Goal: Task Accomplishment & Management: Use online tool/utility

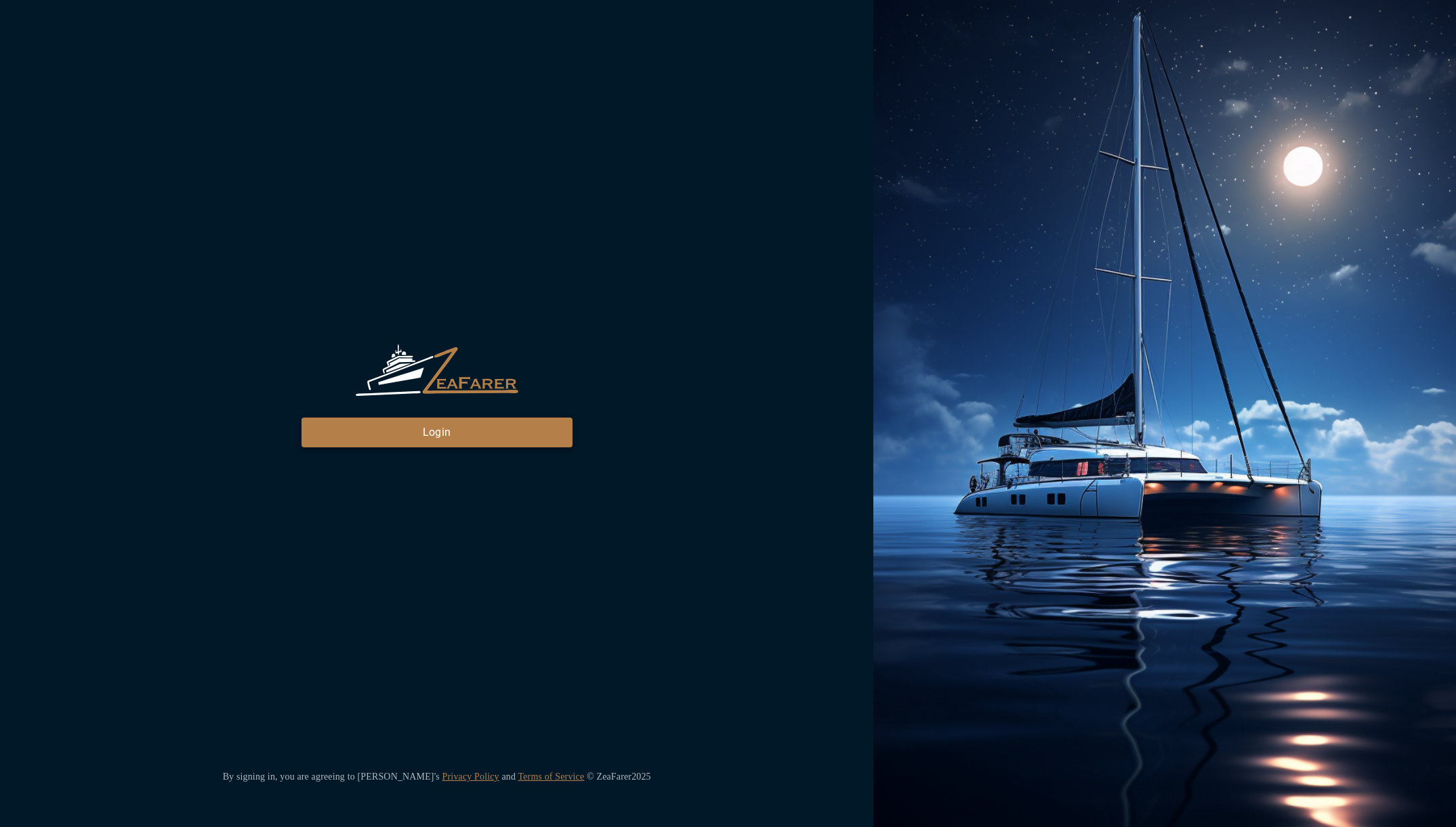
click at [476, 443] on button "Login" at bounding box center [437, 433] width 271 height 30
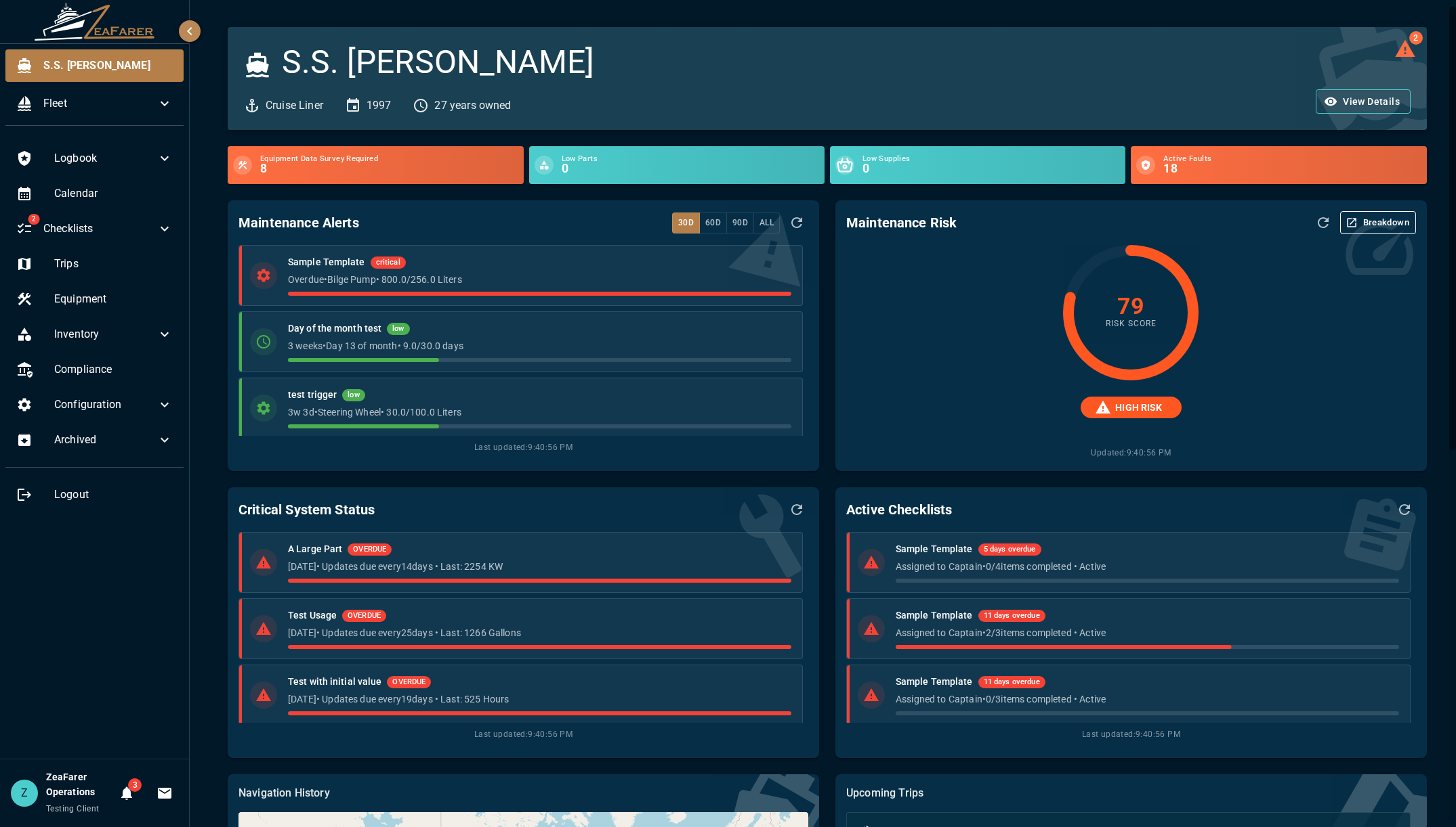
click at [525, 218] on div "Maintenance Alerts 30d 60d 90d All" at bounding box center [523, 223] width 570 height 23
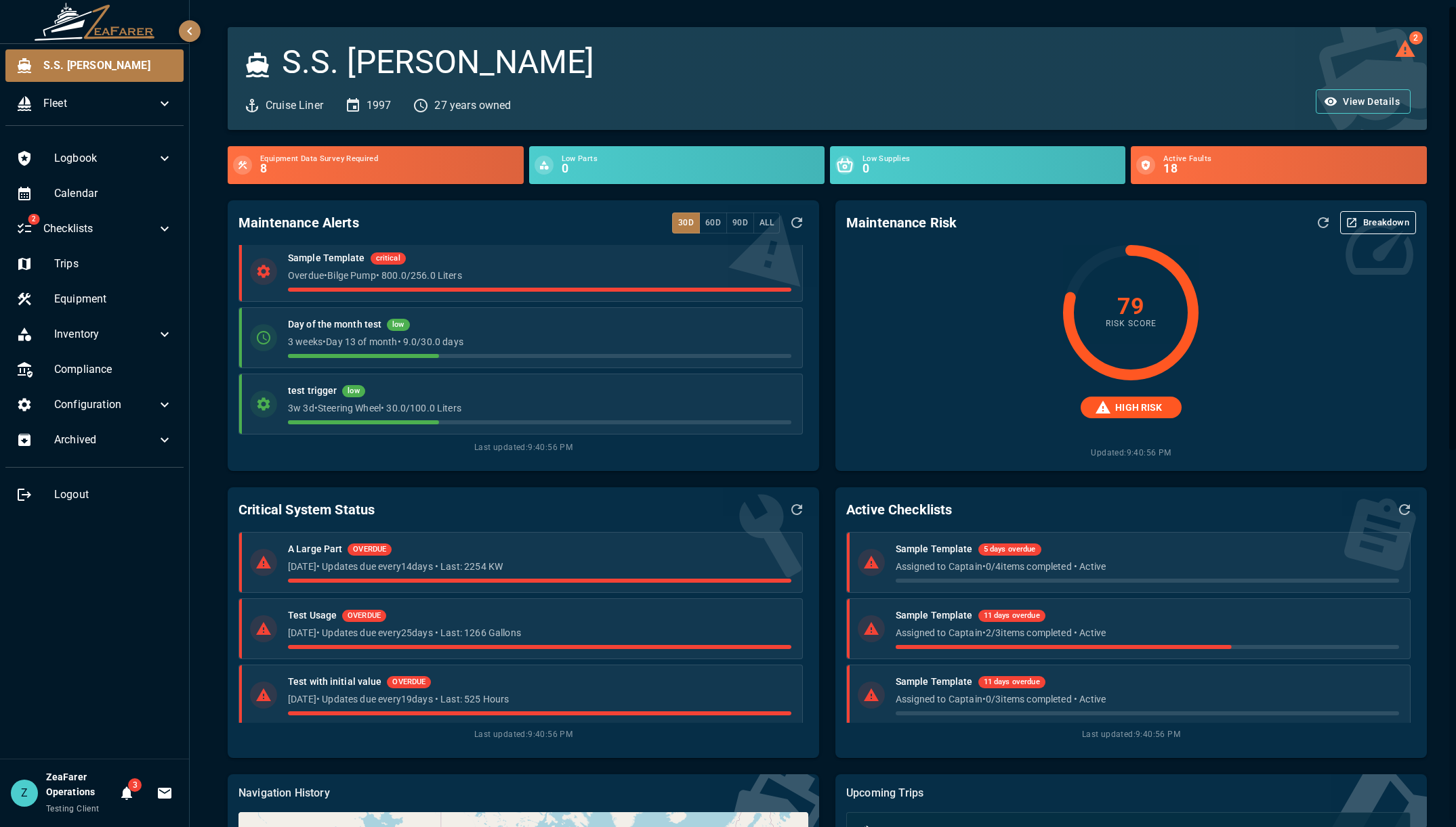
scroll to position [8, 0]
click at [831, 477] on div "Active Checklists Sample Template 5 days overdue Assigned to Captain • 0 / 4 it…" at bounding box center [1123, 614] width 608 height 287
click at [826, 229] on div "Maintenance Risk Breakdown 79 Risk Score HIGH RISK Updated: 9:40:56 PM" at bounding box center [1123, 327] width 608 height 287
click at [162, 226] on icon at bounding box center [165, 229] width 17 height 17
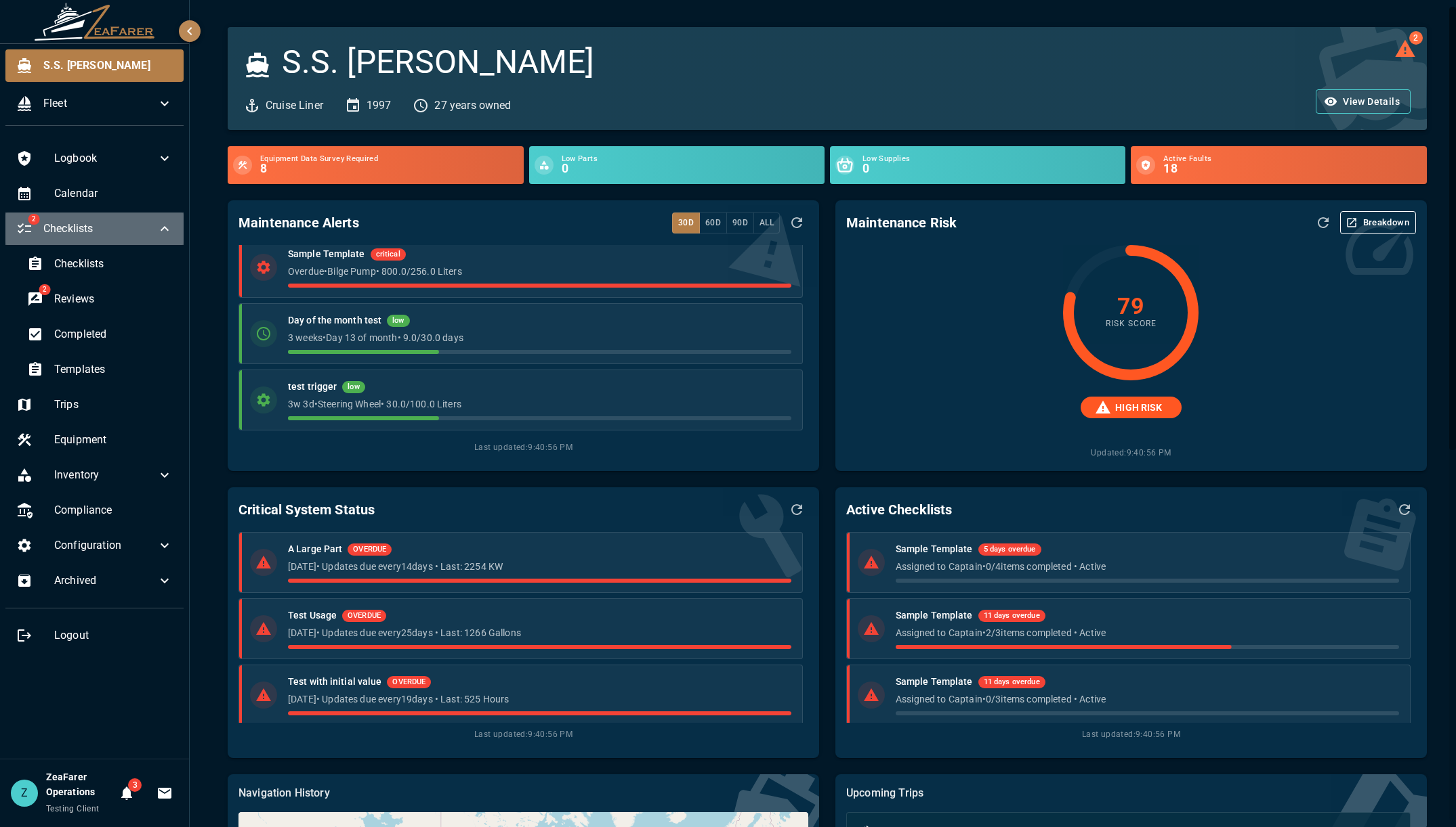
click at [162, 226] on icon at bounding box center [165, 229] width 17 height 17
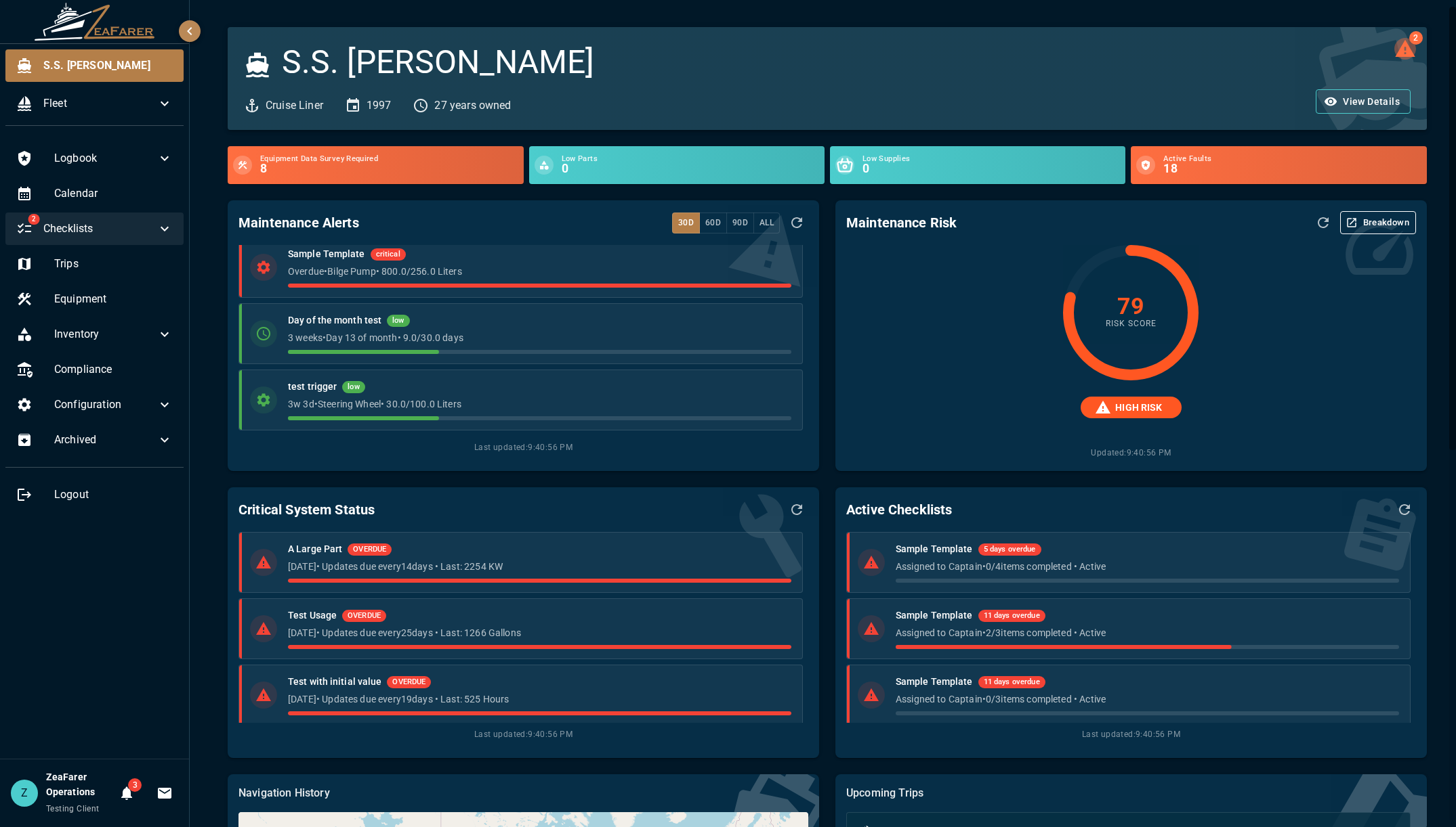
click at [1394, 48] on icon "2 log alerts" at bounding box center [1405, 49] width 22 height 22
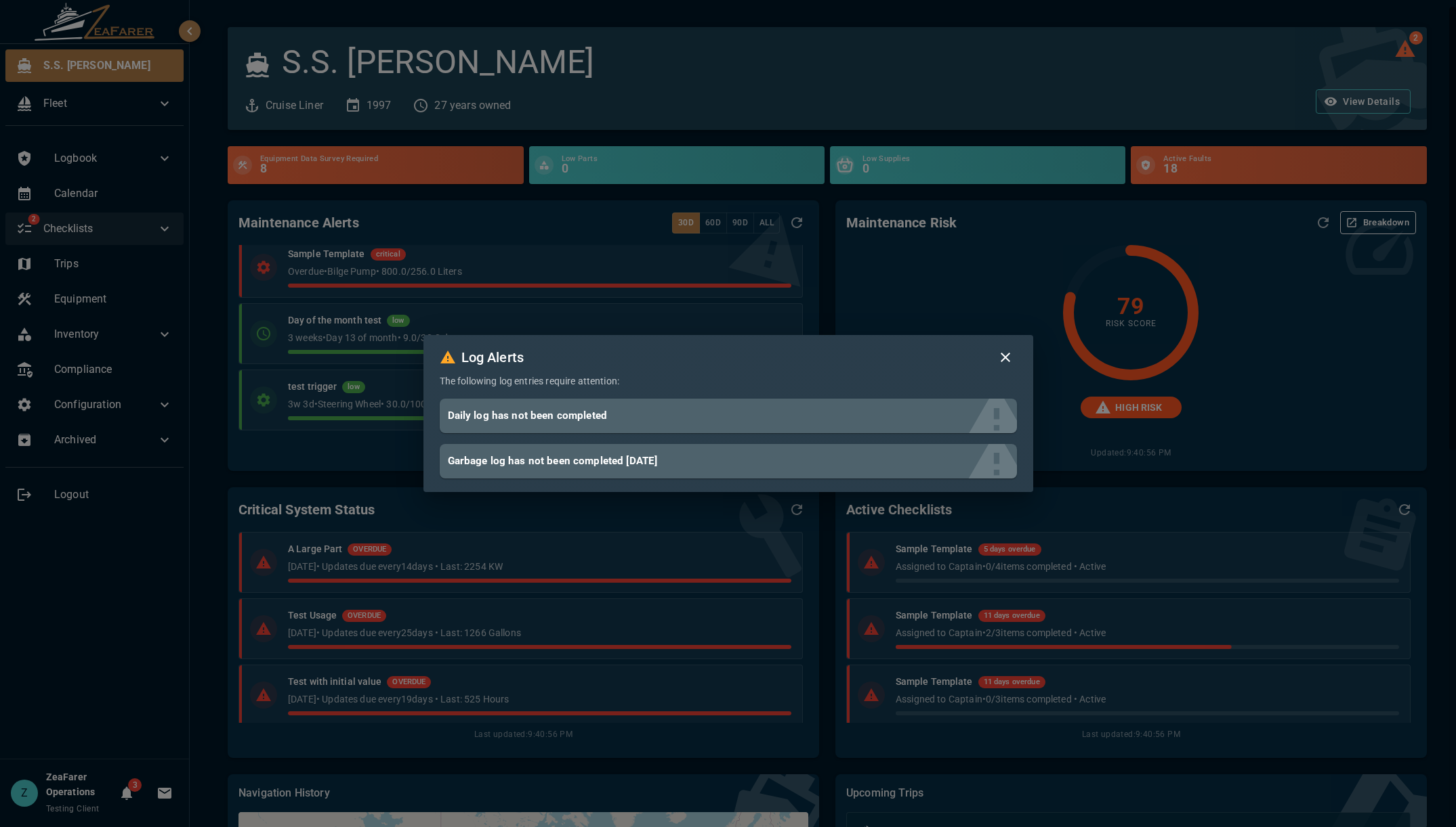
click at [1388, 48] on div "Log Alerts The following log entries require attention: Daily log has not been …" at bounding box center [728, 413] width 1456 height 827
